Goal: Navigation & Orientation: Find specific page/section

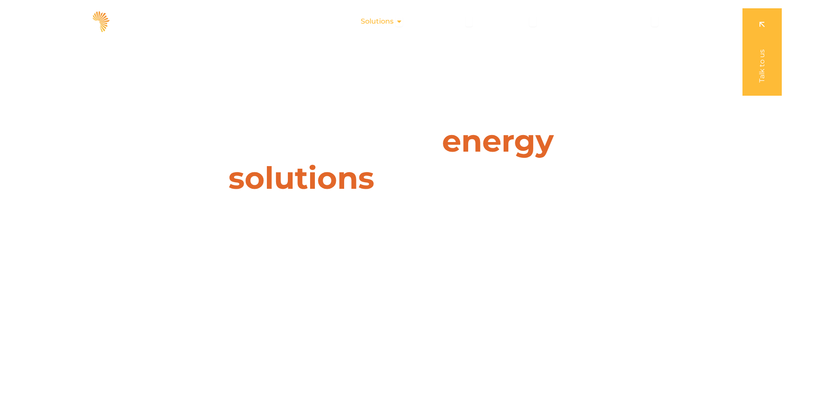
click at [400, 21] on icon "Menu" at bounding box center [399, 21] width 7 height 7
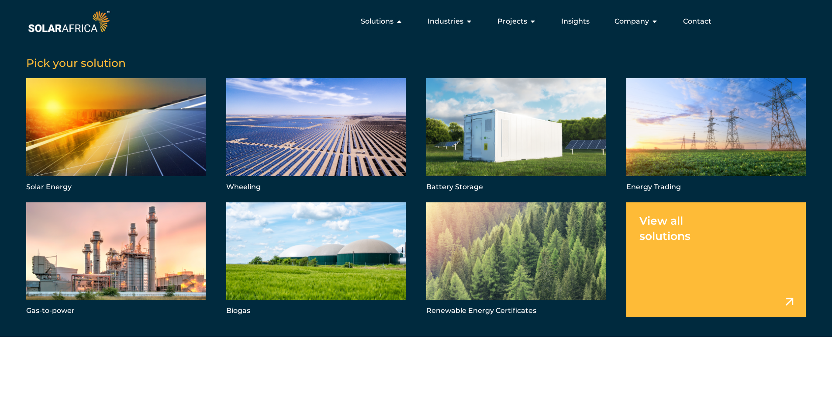
click at [791, 303] on link "Menu" at bounding box center [716, 259] width 180 height 115
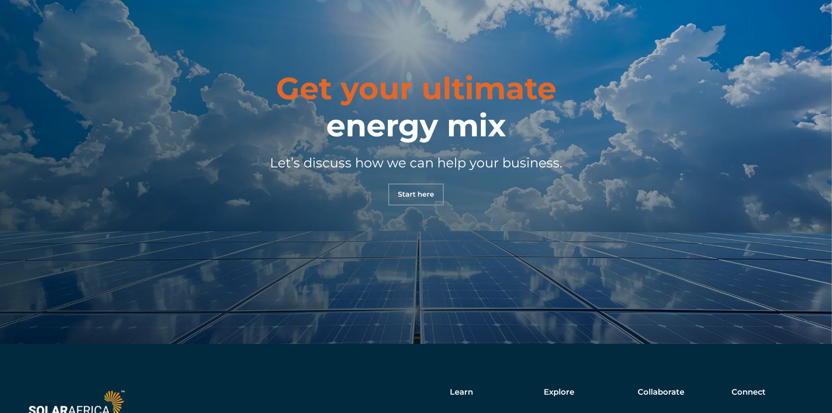
scroll to position [1019, 0]
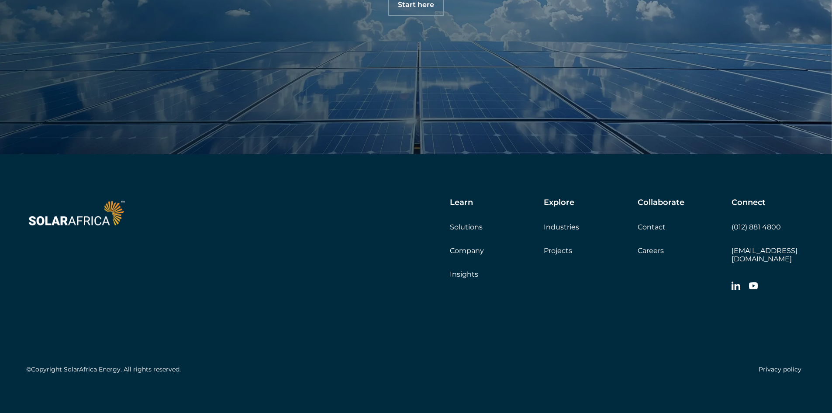
click at [467, 252] on link "Company" at bounding box center [467, 250] width 34 height 8
